Goal: Task Accomplishment & Management: Use online tool/utility

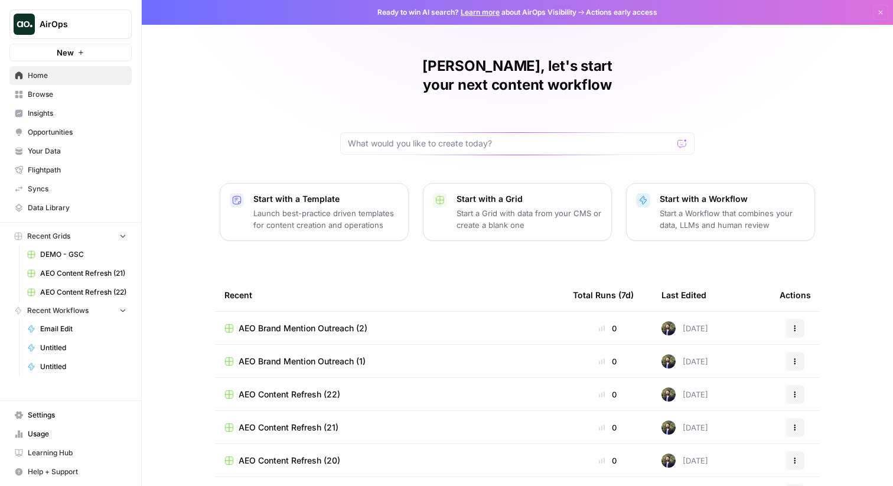
click at [56, 92] on span "Browse" at bounding box center [77, 94] width 99 height 11
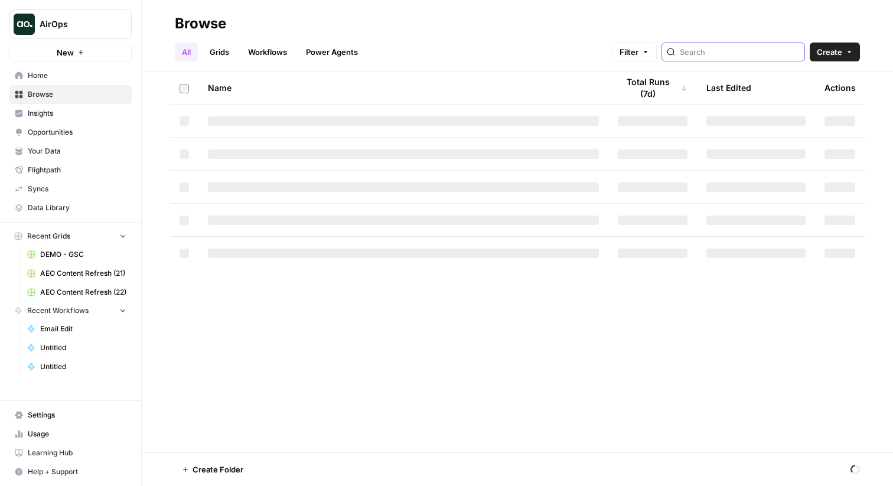
click at [767, 48] on input "search" at bounding box center [740, 52] width 120 height 12
type input "AEO Reddit Engagement"
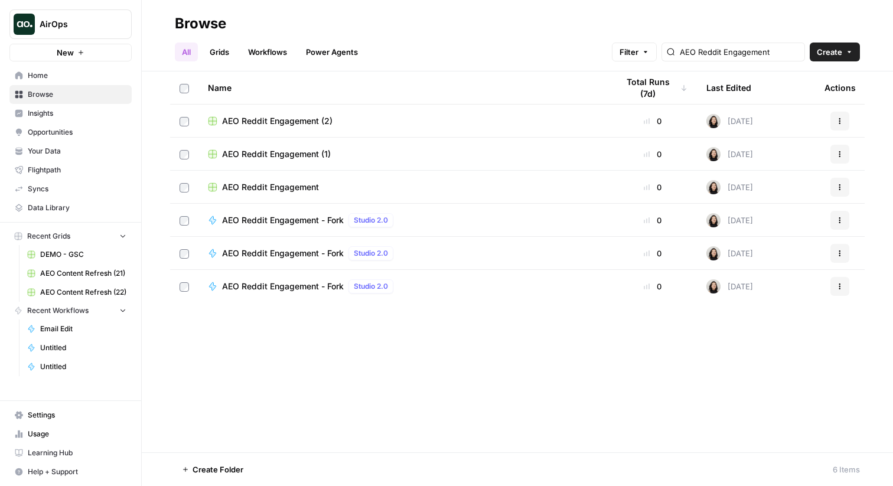
click at [262, 184] on span "AEO Reddit Engagement" at bounding box center [270, 187] width 97 height 12
click at [343, 56] on link "Power Agents" at bounding box center [332, 52] width 66 height 19
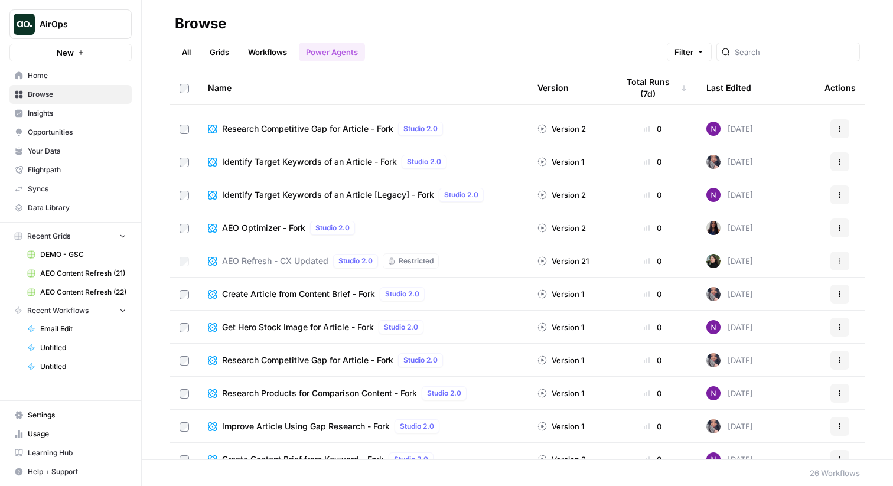
scroll to position [32, 0]
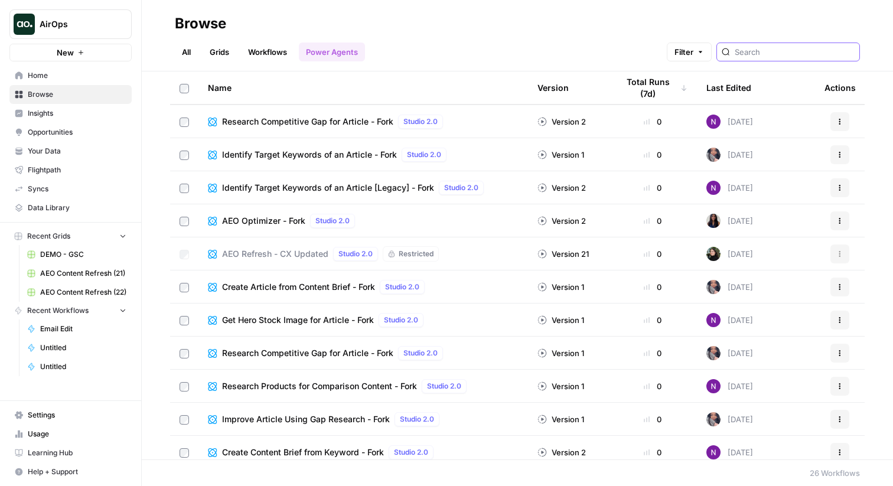
click at [780, 50] on input "search" at bounding box center [795, 52] width 120 height 12
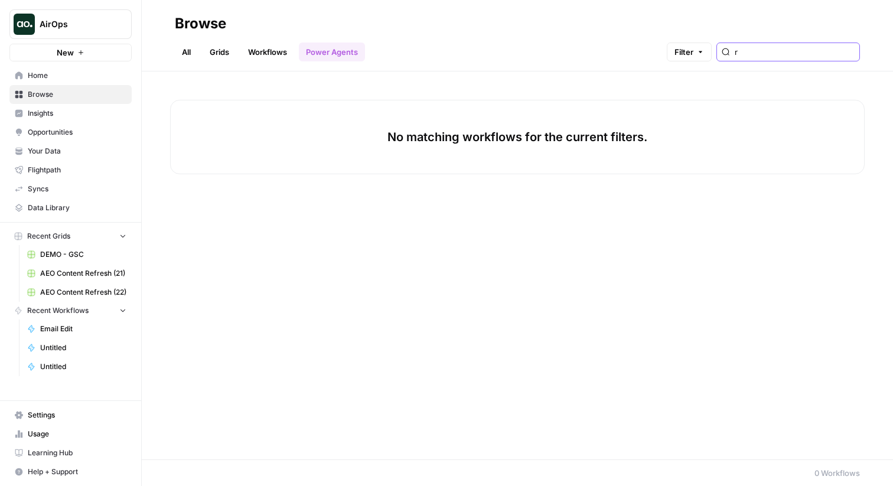
type input "r"
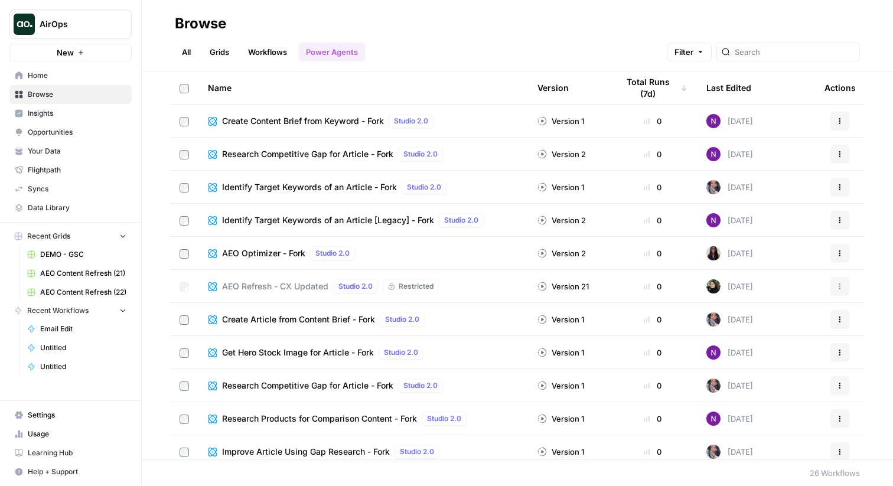
click at [176, 54] on link "All" at bounding box center [186, 52] width 23 height 19
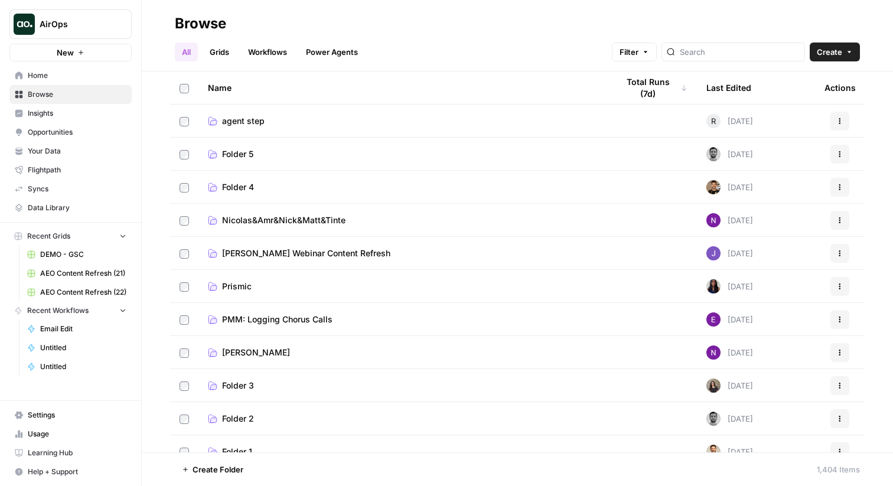
click at [728, 58] on div at bounding box center [734, 52] width 144 height 19
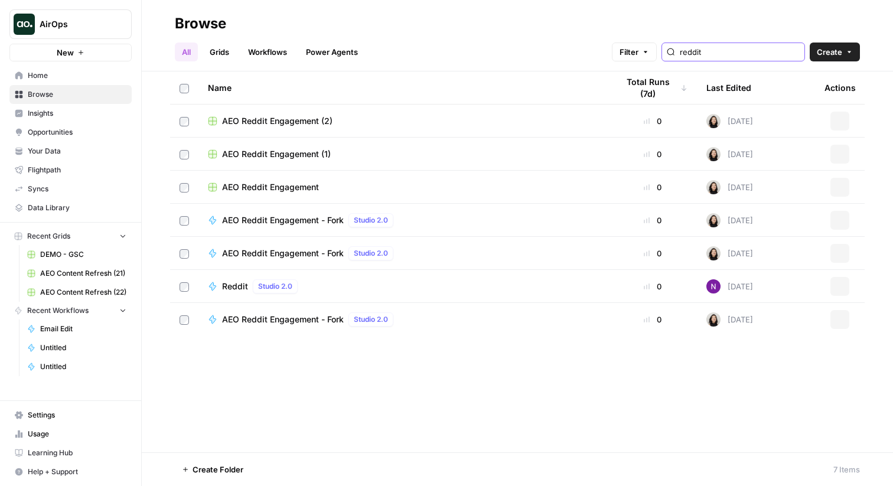
type input "reddit"
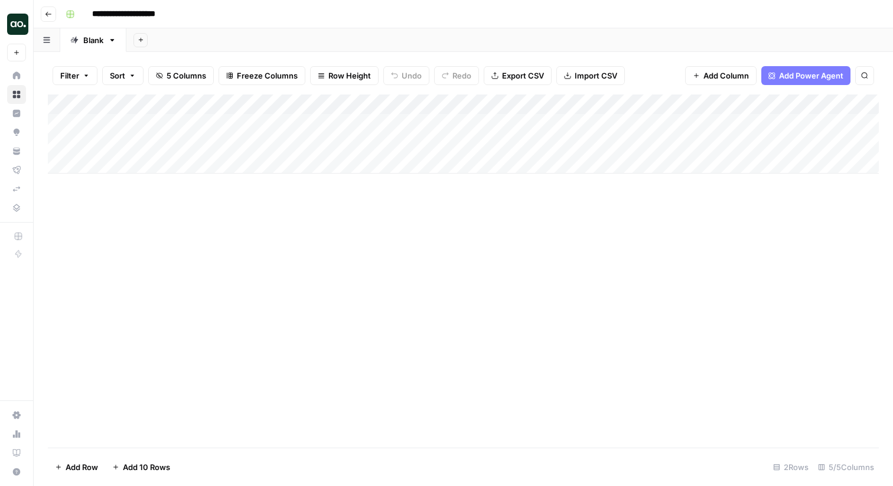
click at [453, 103] on div "Add Column" at bounding box center [463, 134] width 831 height 79
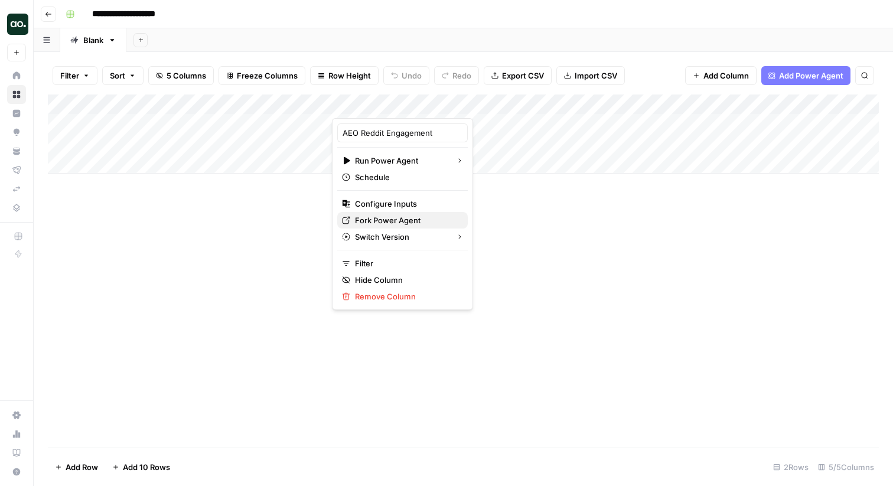
click at [396, 219] on span "Fork Power Agent" at bounding box center [406, 220] width 103 height 12
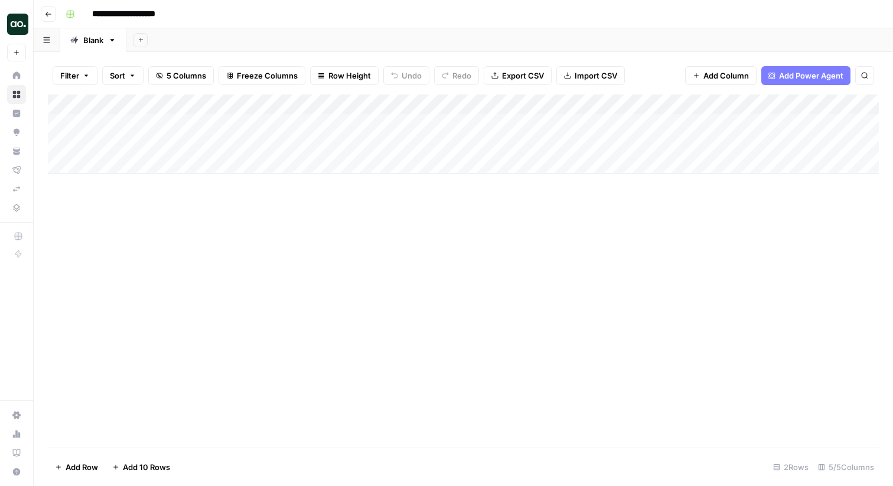
click at [406, 289] on div "Add Column" at bounding box center [463, 271] width 831 height 353
click at [450, 103] on div "Add Column" at bounding box center [463, 134] width 831 height 79
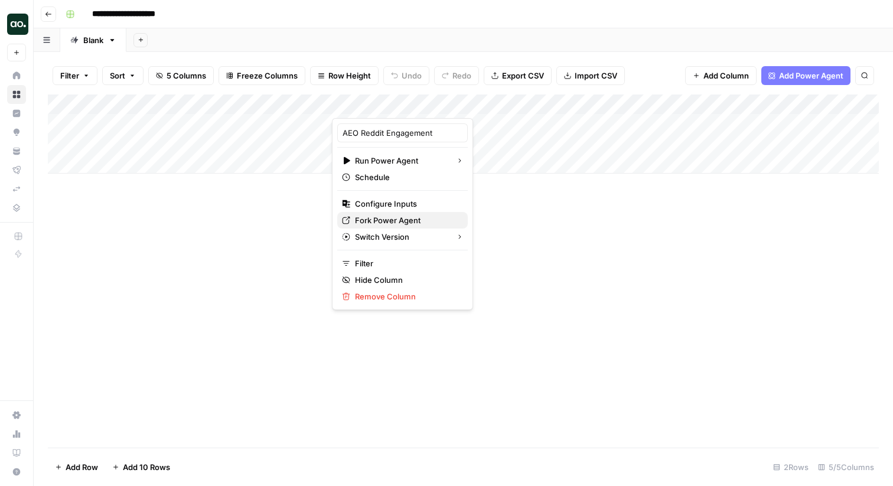
click at [405, 215] on span "Fork Power Agent" at bounding box center [406, 220] width 103 height 12
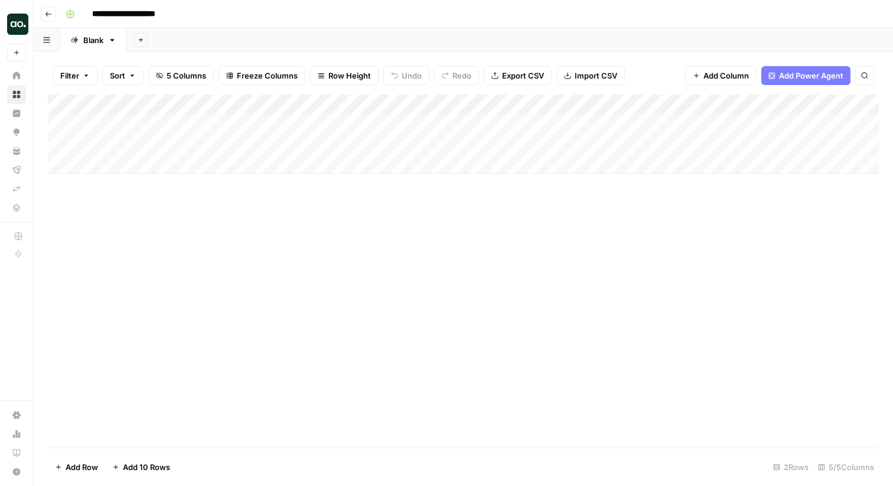
click at [451, 106] on div "Add Column" at bounding box center [463, 134] width 831 height 79
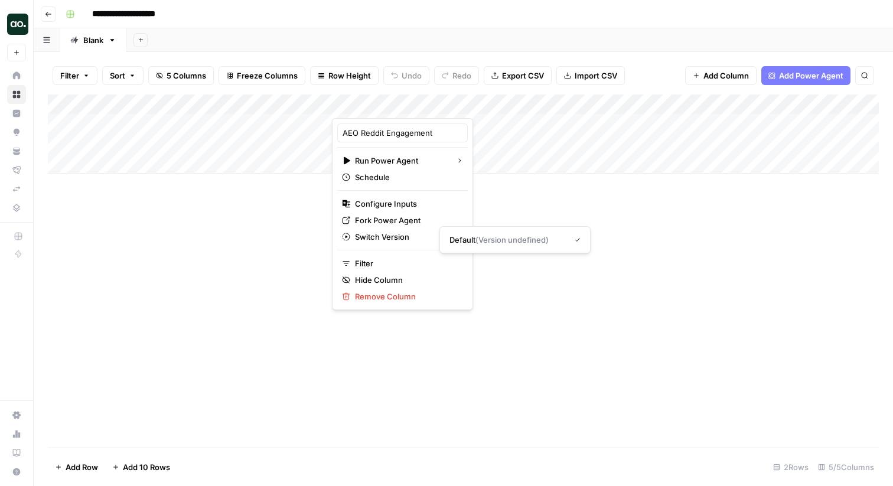
click at [581, 252] on div "Default ( Version undefined )" at bounding box center [515, 239] width 151 height 27
click at [714, 224] on div "Add Column" at bounding box center [463, 271] width 831 height 353
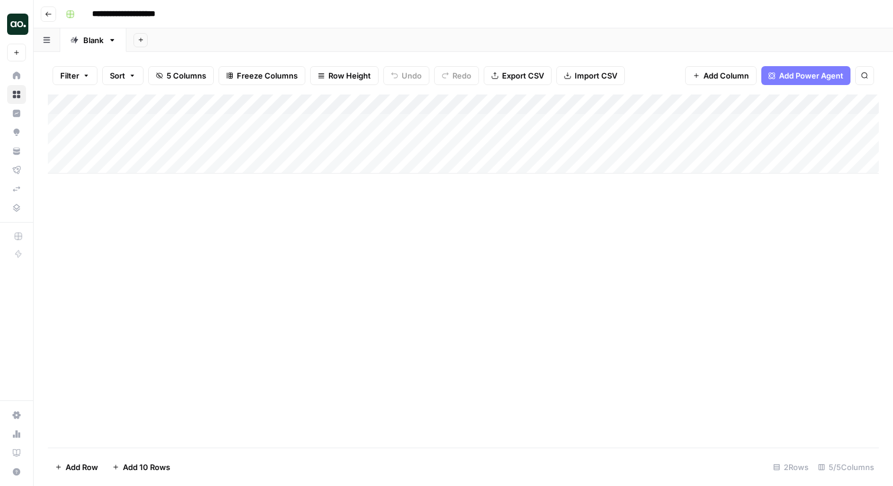
click at [450, 105] on div "Add Column" at bounding box center [463, 134] width 831 height 79
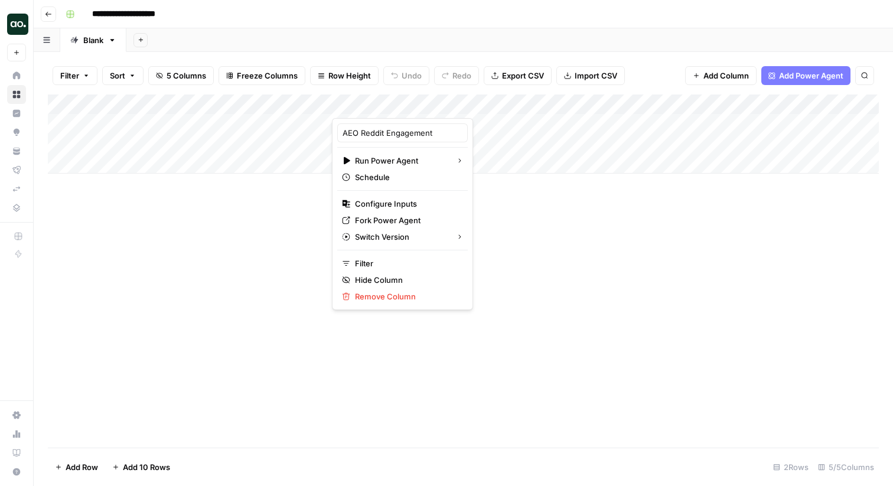
click at [175, 353] on div "Add Column" at bounding box center [463, 271] width 831 height 353
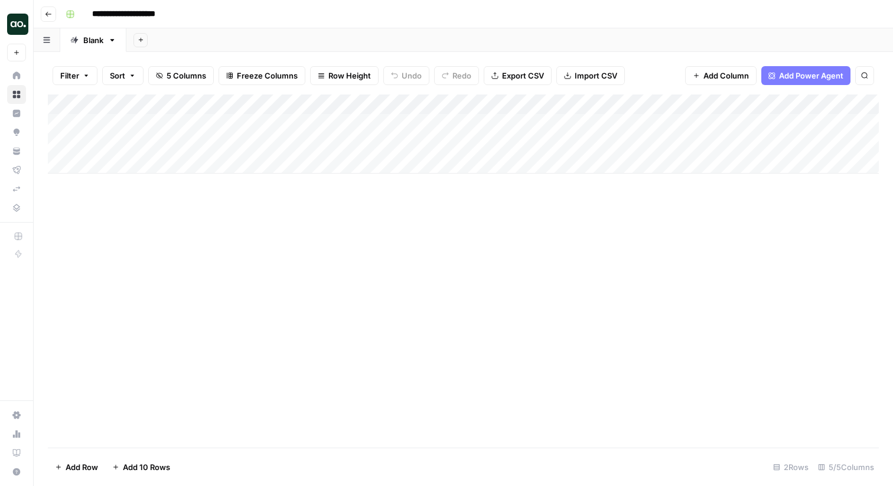
click at [451, 103] on div "Add Column" at bounding box center [463, 134] width 831 height 79
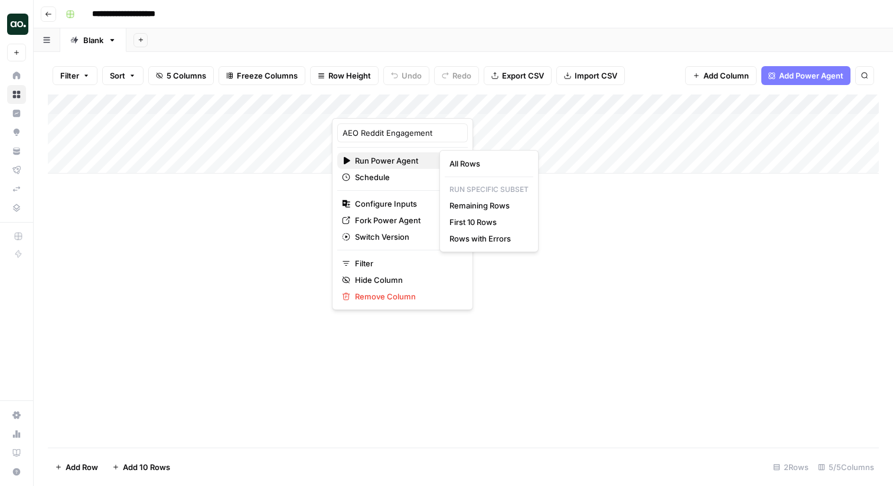
click at [405, 159] on span "Run Power Agent" at bounding box center [401, 161] width 92 height 12
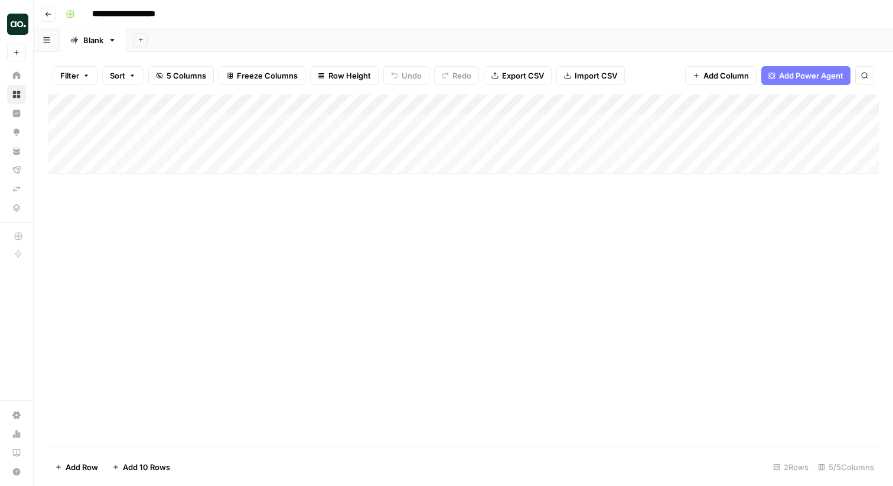
click at [451, 105] on div "Add Column" at bounding box center [463, 134] width 831 height 79
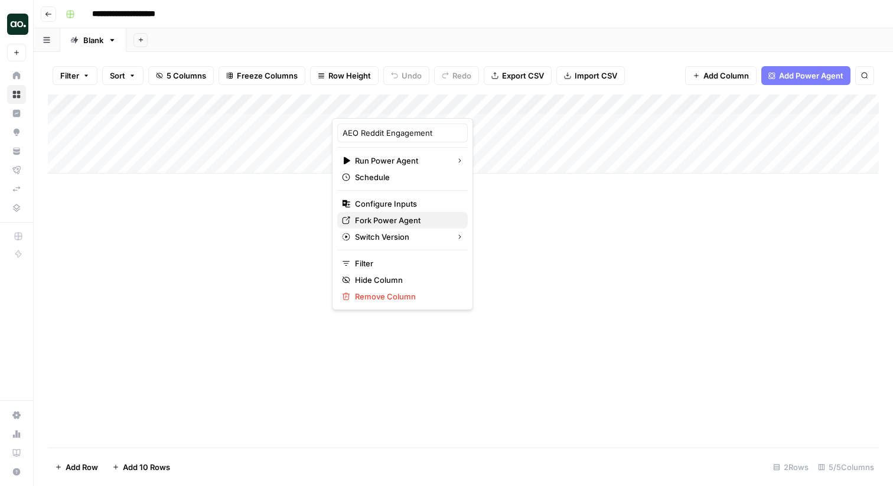
click at [379, 220] on span "Fork Power Agent" at bounding box center [406, 220] width 103 height 12
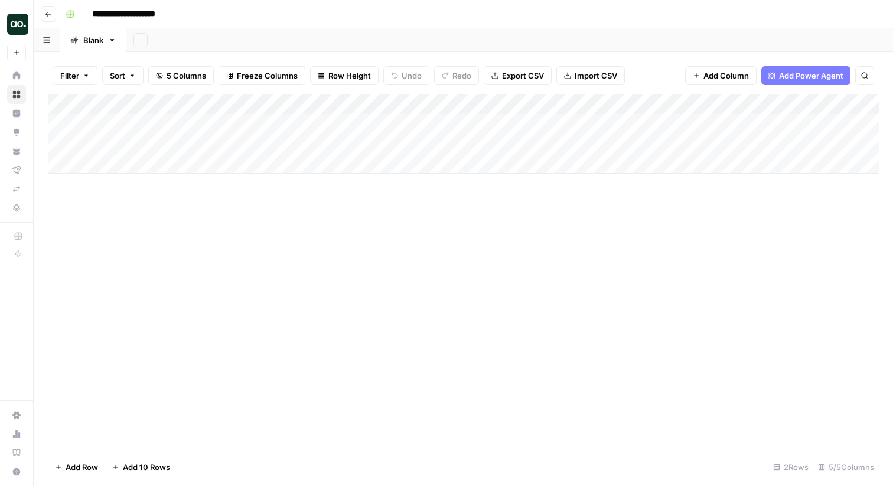
click at [454, 102] on div "Add Column" at bounding box center [463, 134] width 831 height 79
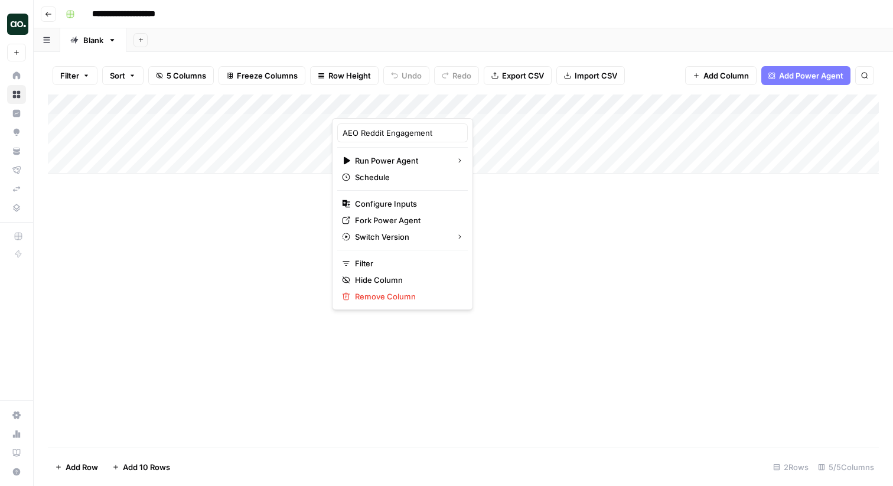
click at [545, 226] on div "Add Column" at bounding box center [463, 271] width 831 height 353
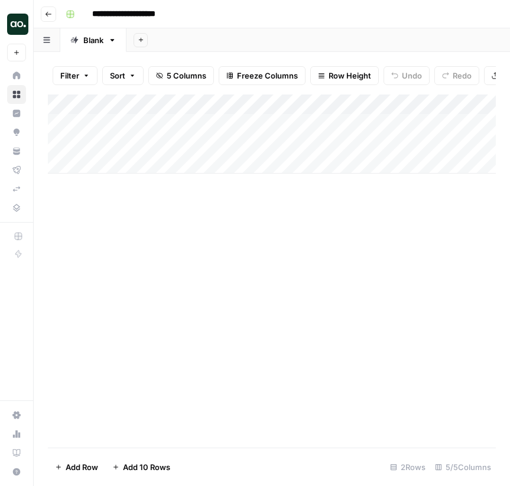
click at [450, 105] on div "Add Column" at bounding box center [272, 134] width 448 height 79
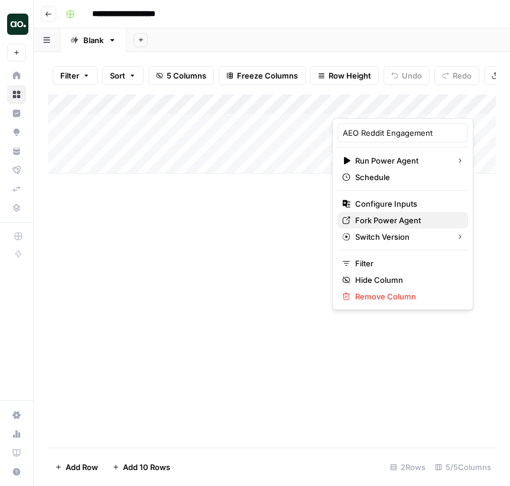
click at [398, 214] on span "Fork Power Agent" at bounding box center [406, 220] width 103 height 12
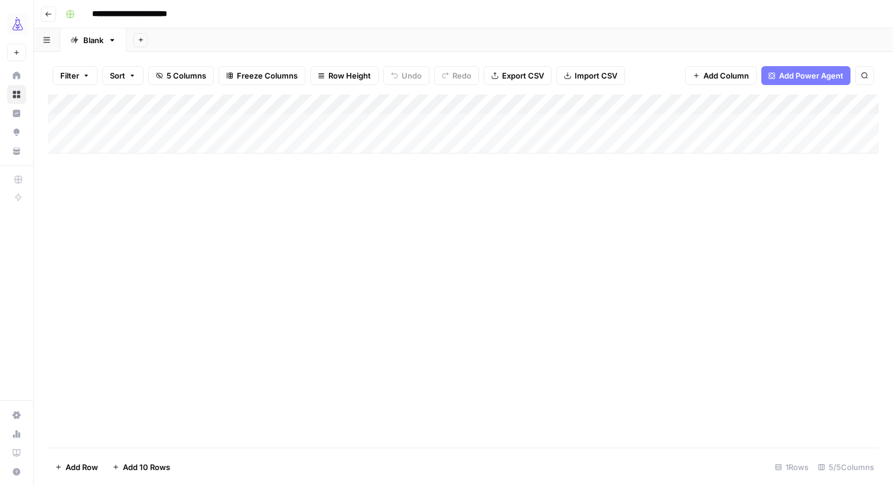
click at [450, 100] on div "Add Column" at bounding box center [463, 124] width 831 height 59
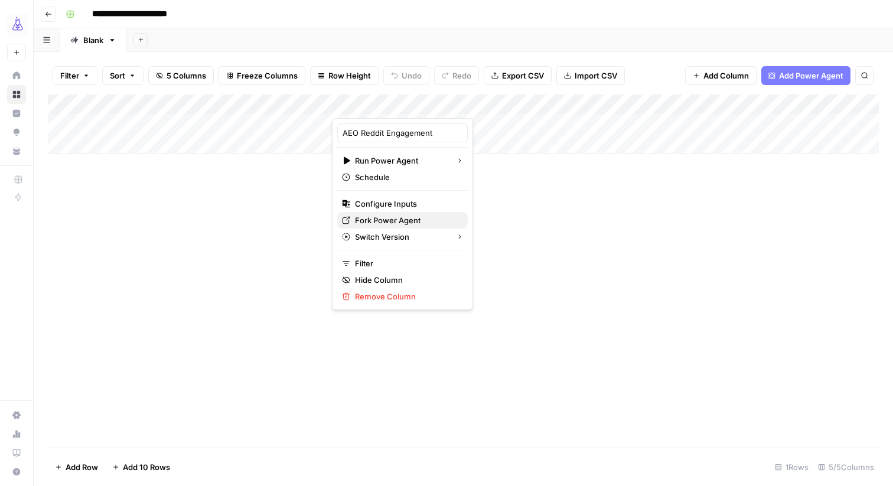
click at [409, 224] on span "Fork Power Agent" at bounding box center [406, 220] width 103 height 12
